Goal: Transaction & Acquisition: Purchase product/service

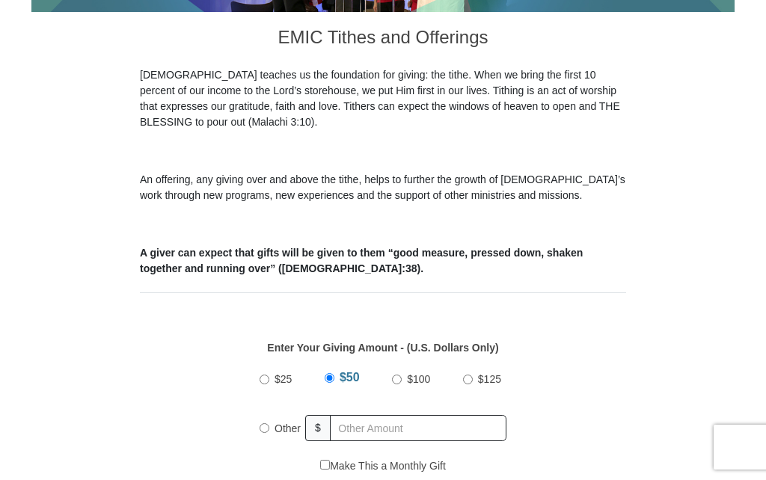
scroll to position [374, 0]
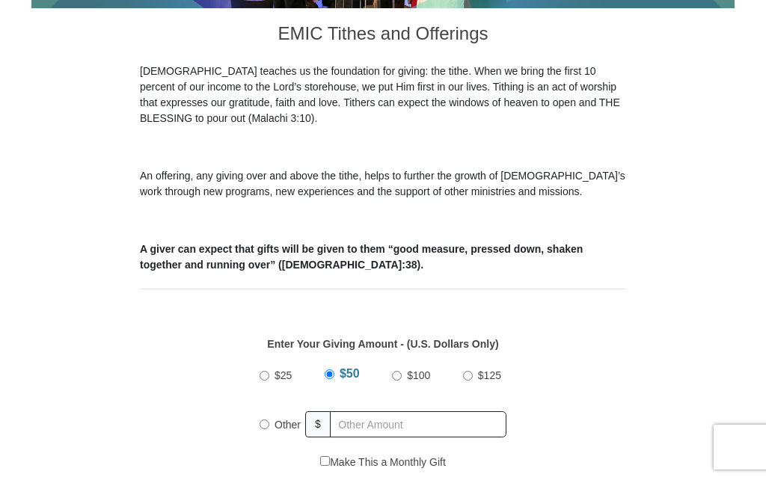
click at [283, 428] on span "Other" at bounding box center [288, 425] width 26 height 12
click at [269, 428] on input "Other" at bounding box center [265, 425] width 10 height 10
radio input "true"
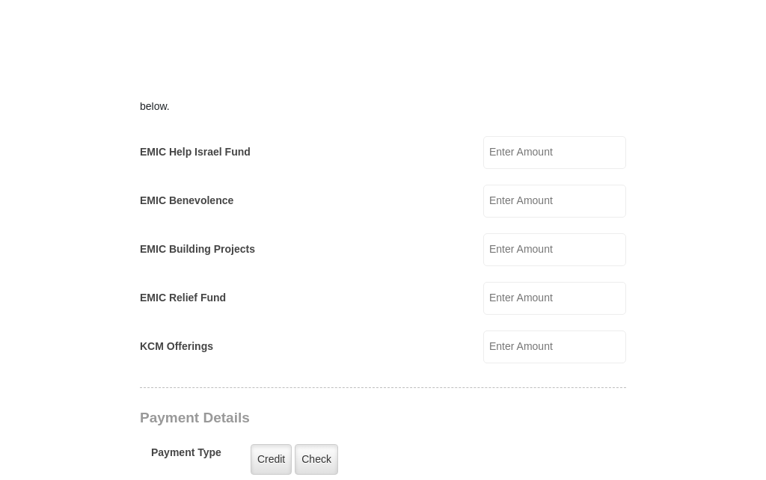
scroll to position [907, 0]
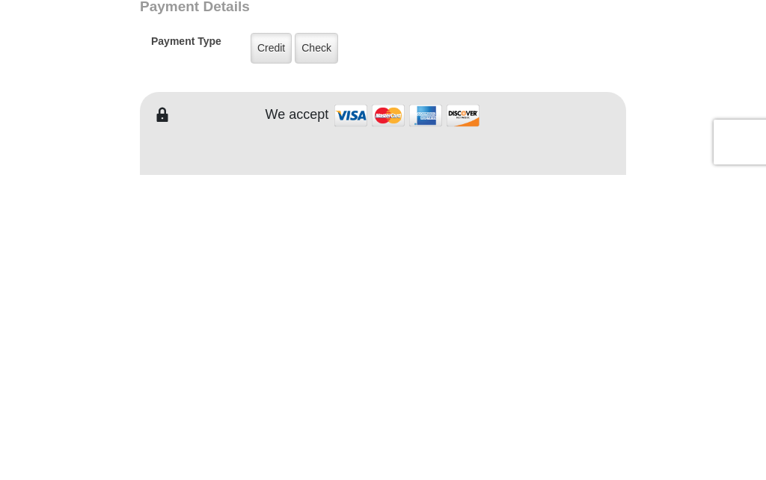
type input "80.00"
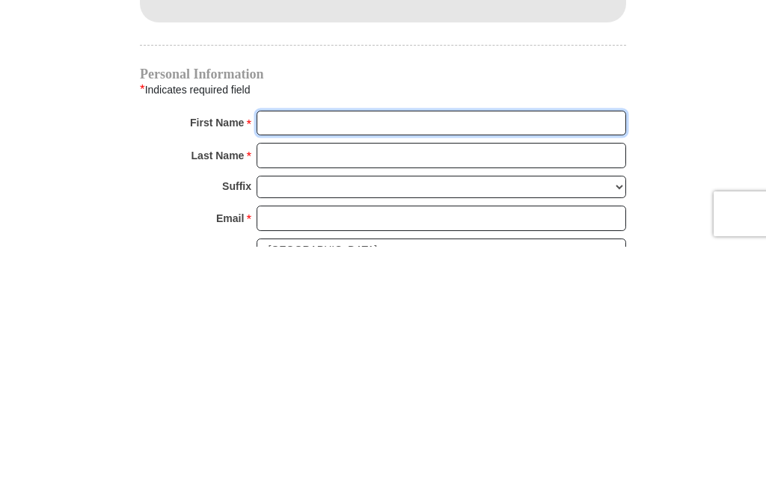
click at [426, 344] on input "First Name *" at bounding box center [442, 356] width 370 height 25
type input "[PERSON_NAME]"
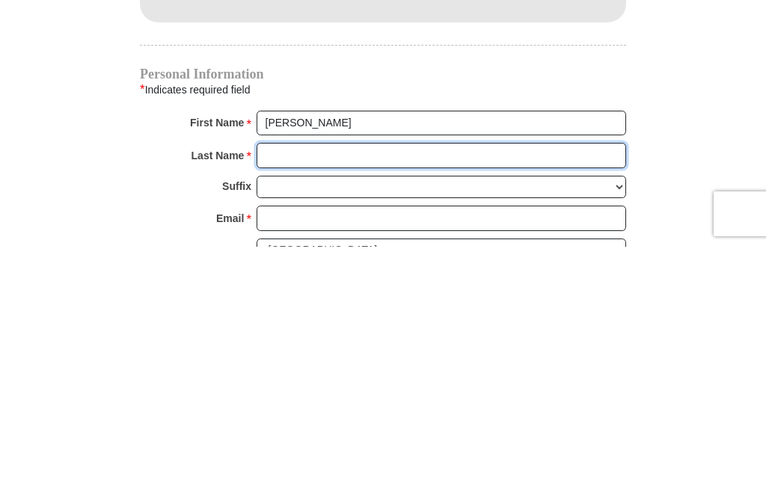
click at [371, 376] on input "Last Name *" at bounding box center [442, 388] width 370 height 25
type input "[PERSON_NAME]"
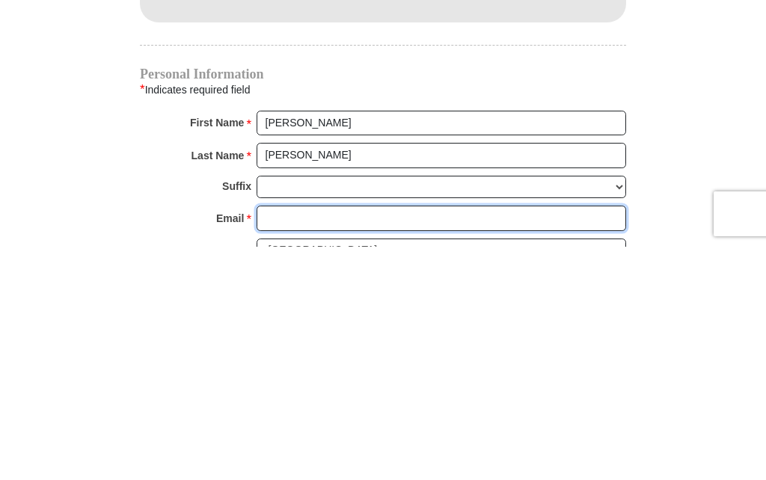
click at [447, 439] on input "Email *" at bounding box center [442, 451] width 370 height 25
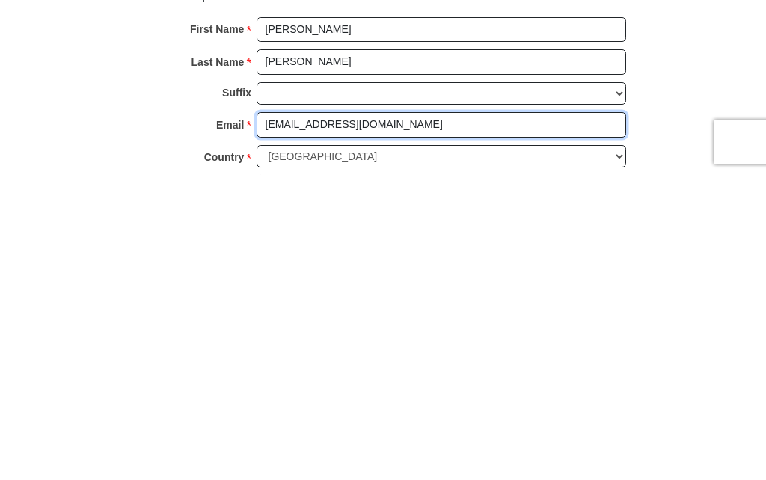
type input "[EMAIL_ADDRESS][DOMAIN_NAME]"
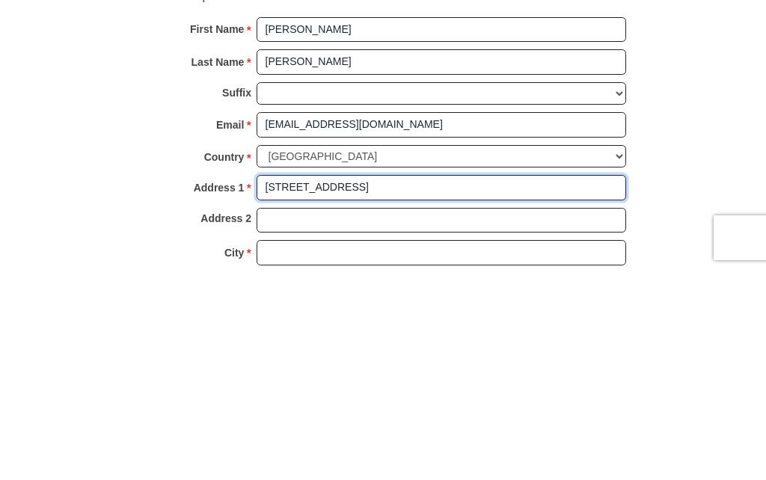
scroll to position [1330, 0]
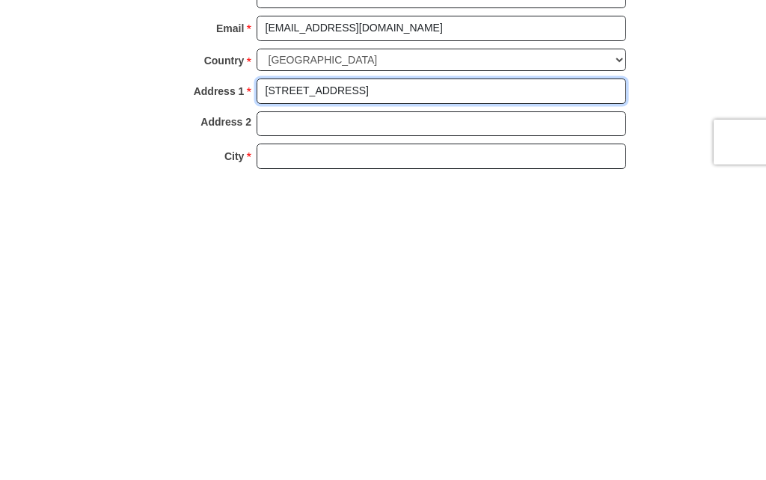
type input "[STREET_ADDRESS]"
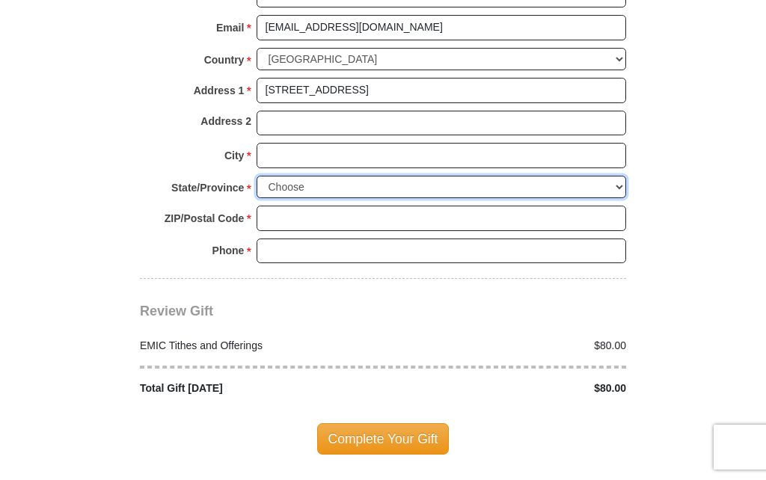
select select "[GEOGRAPHIC_DATA]"
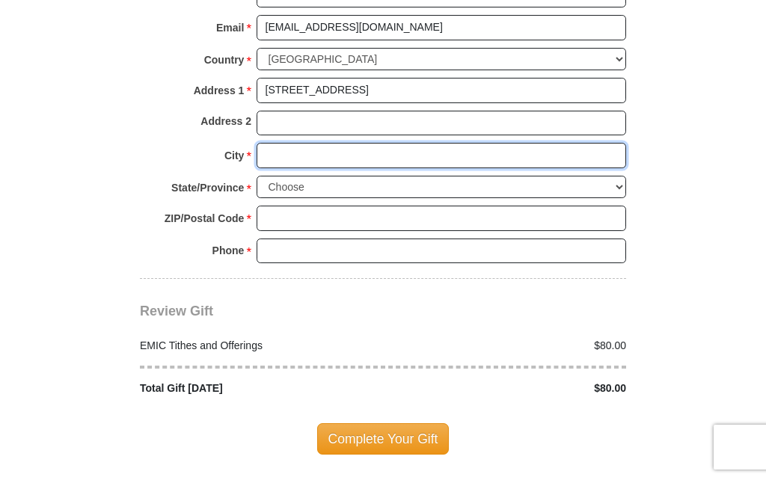
click at [325, 143] on input "City *" at bounding box center [442, 155] width 370 height 25
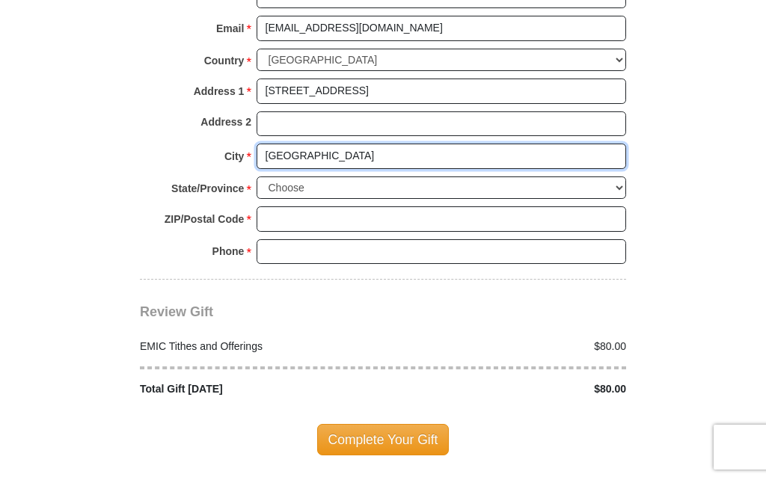
type input "[GEOGRAPHIC_DATA]"
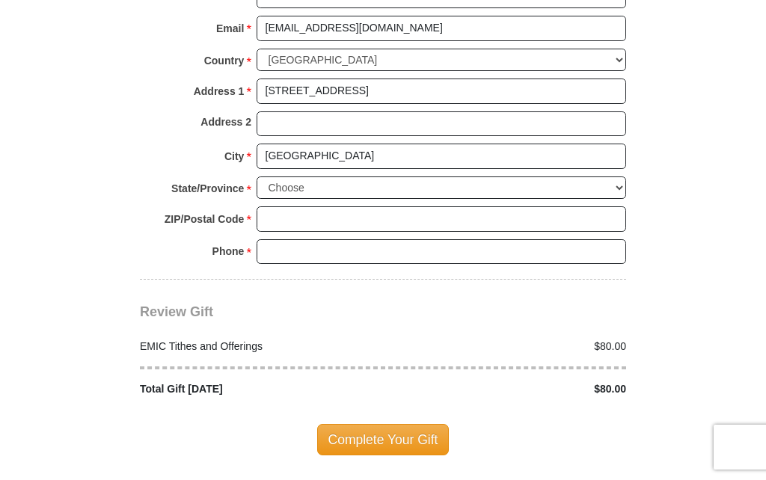
click at [386, 209] on input "ZIP/Postal Code *" at bounding box center [442, 218] width 370 height 25
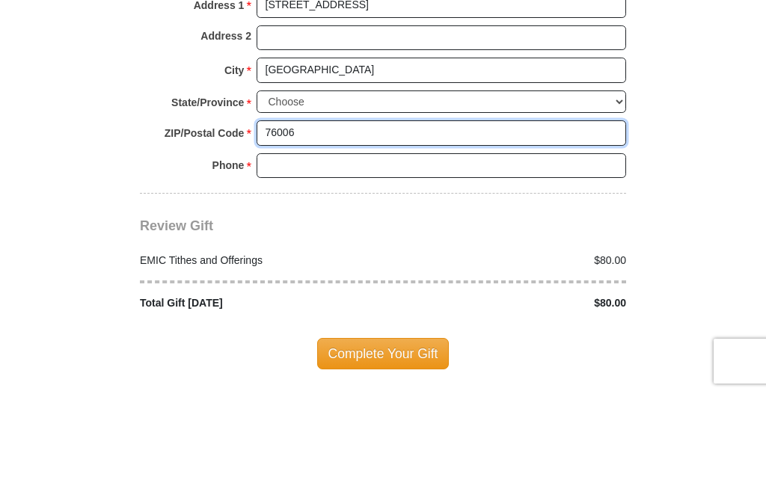
type input "76006"
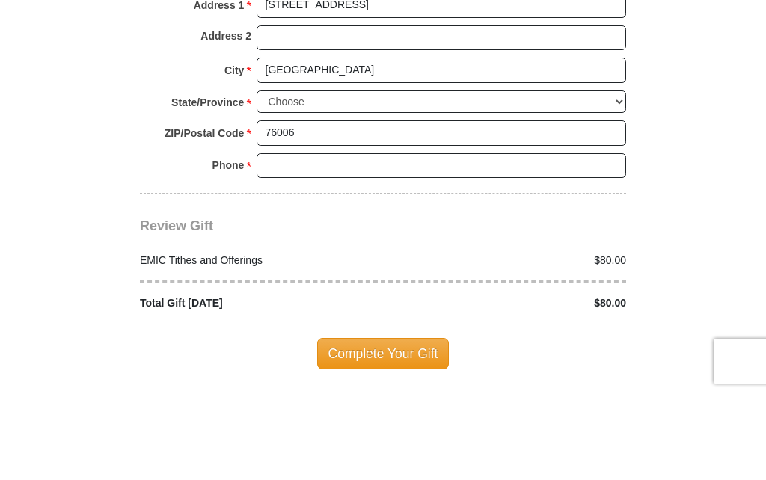
click at [411, 239] on input "Phone * *" at bounding box center [442, 251] width 370 height 25
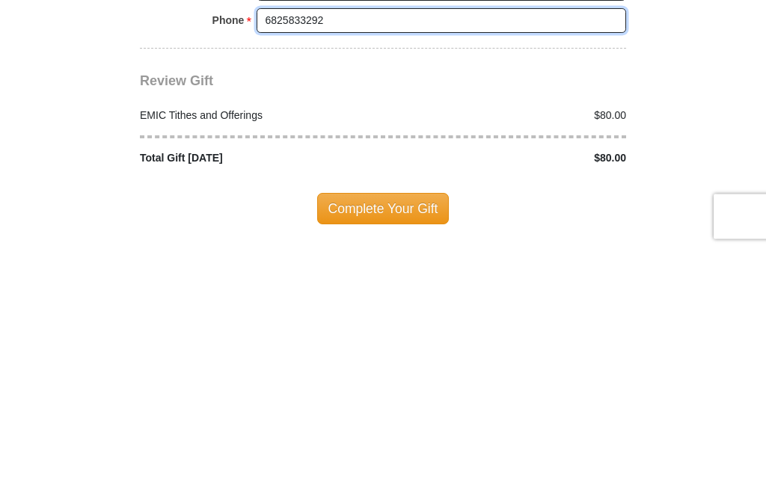
type input "6825833292"
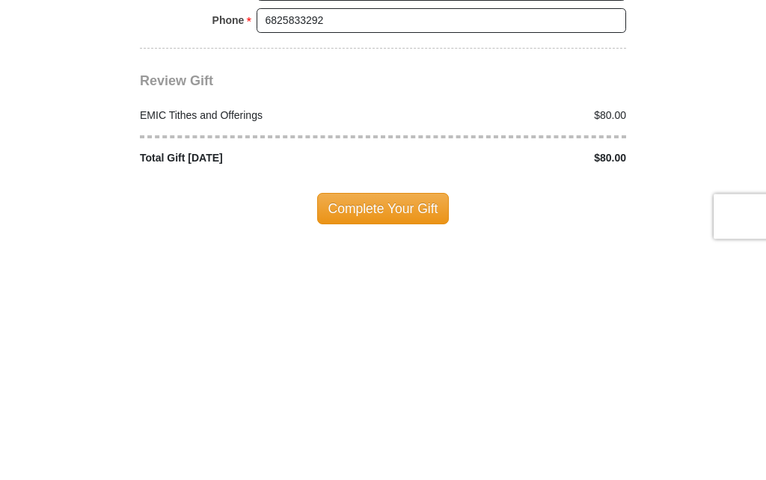
click at [405, 424] on span "Complete Your Gift" at bounding box center [383, 439] width 132 height 31
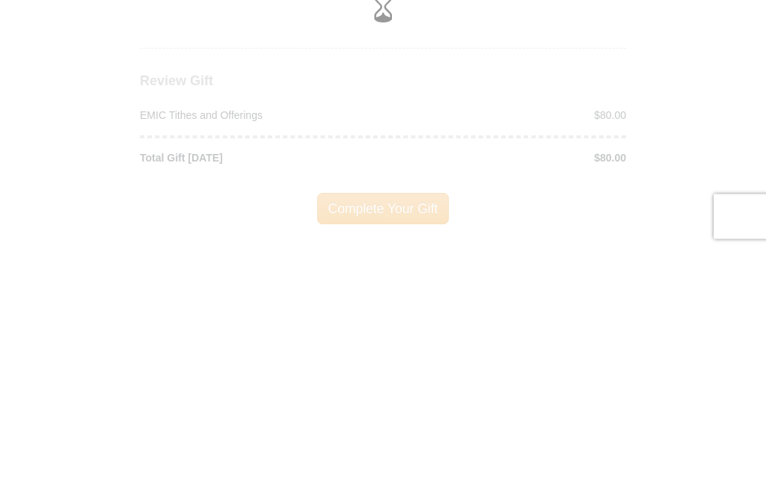
scroll to position [1866, 0]
